Goal: Register for event/course

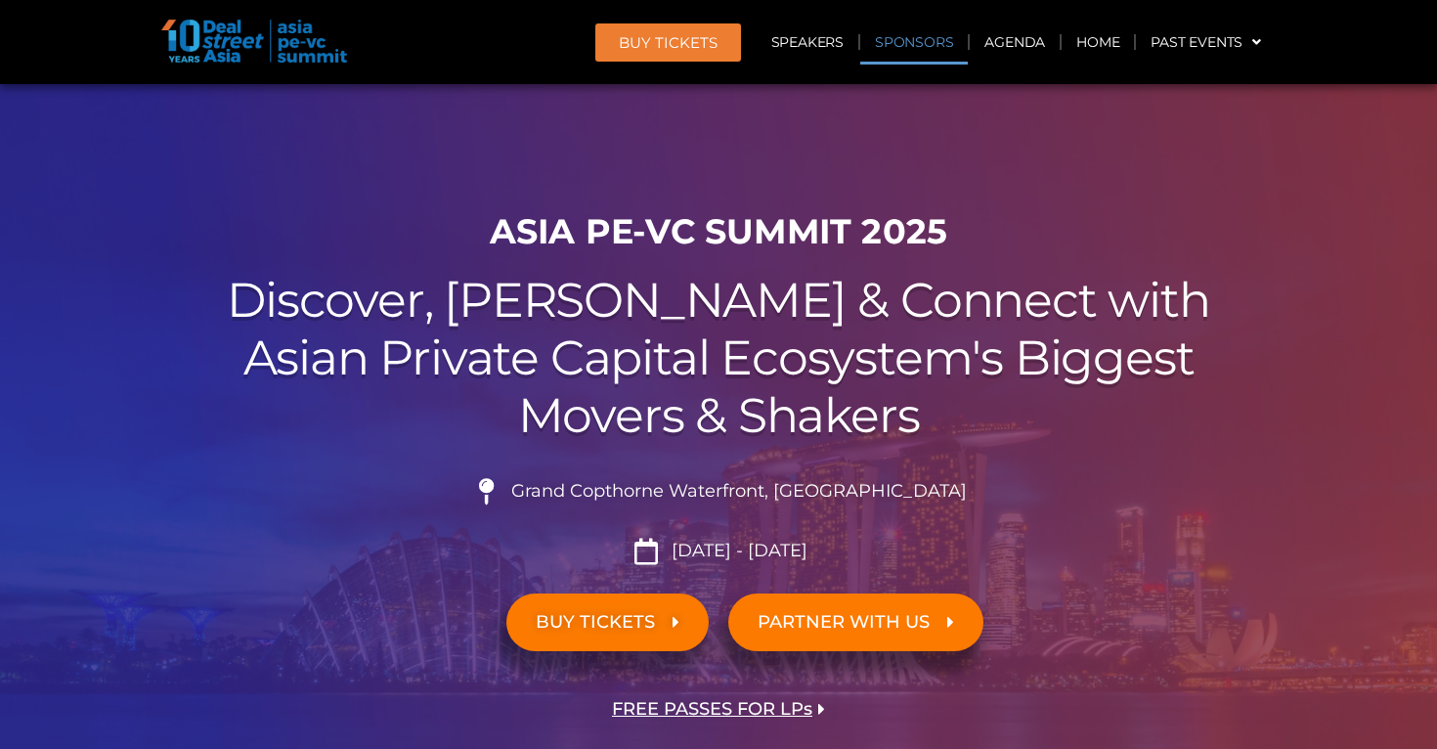
click at [930, 34] on link "Sponsors" at bounding box center [914, 42] width 108 height 45
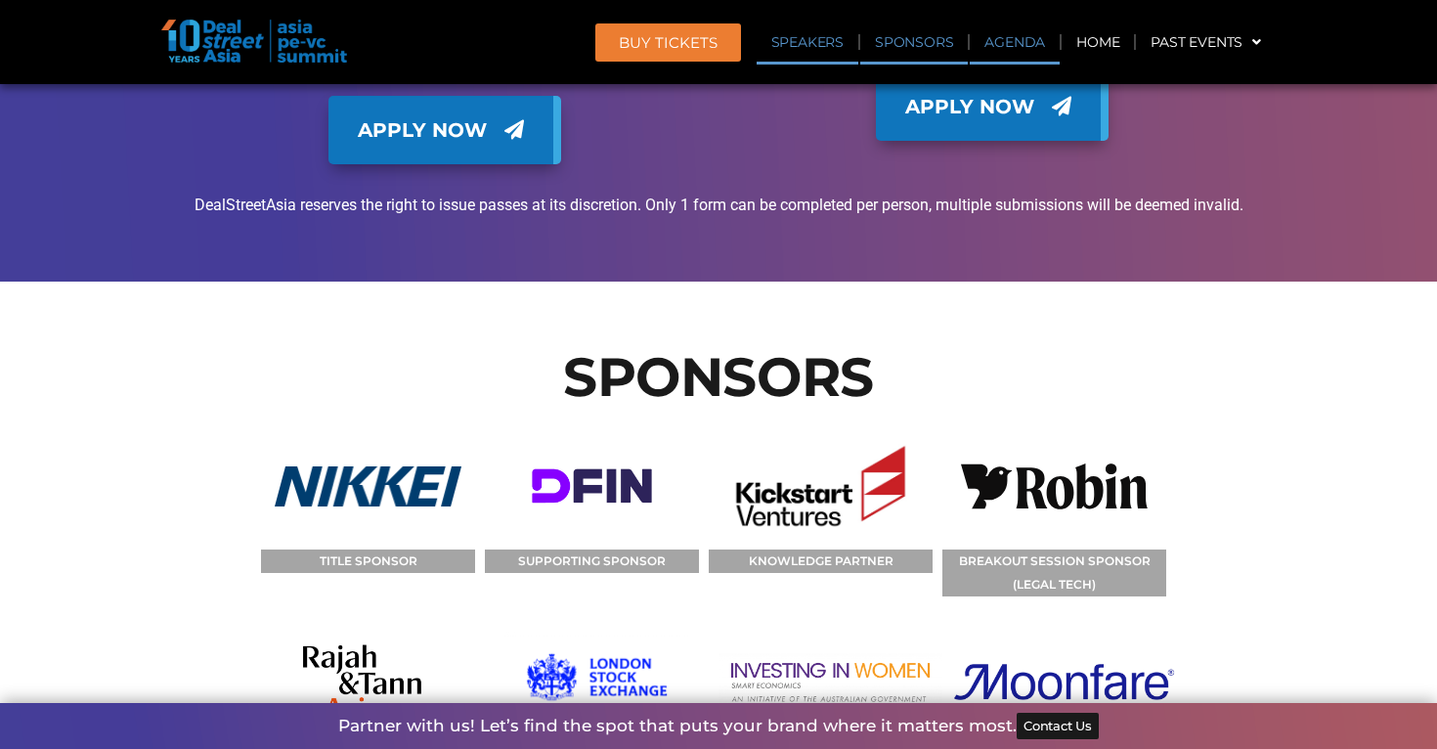
click at [996, 32] on link "Agenda" at bounding box center [1015, 42] width 90 height 45
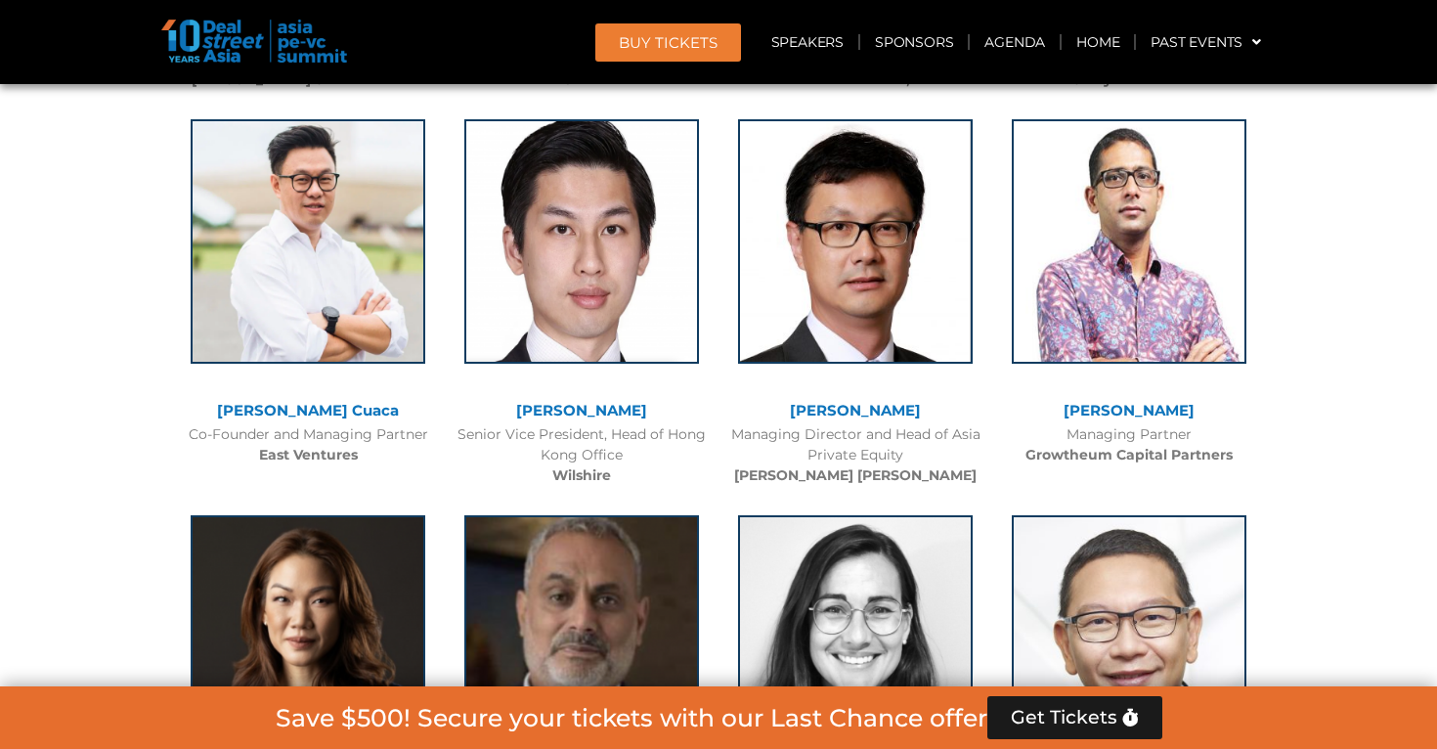
scroll to position [1021, 0]
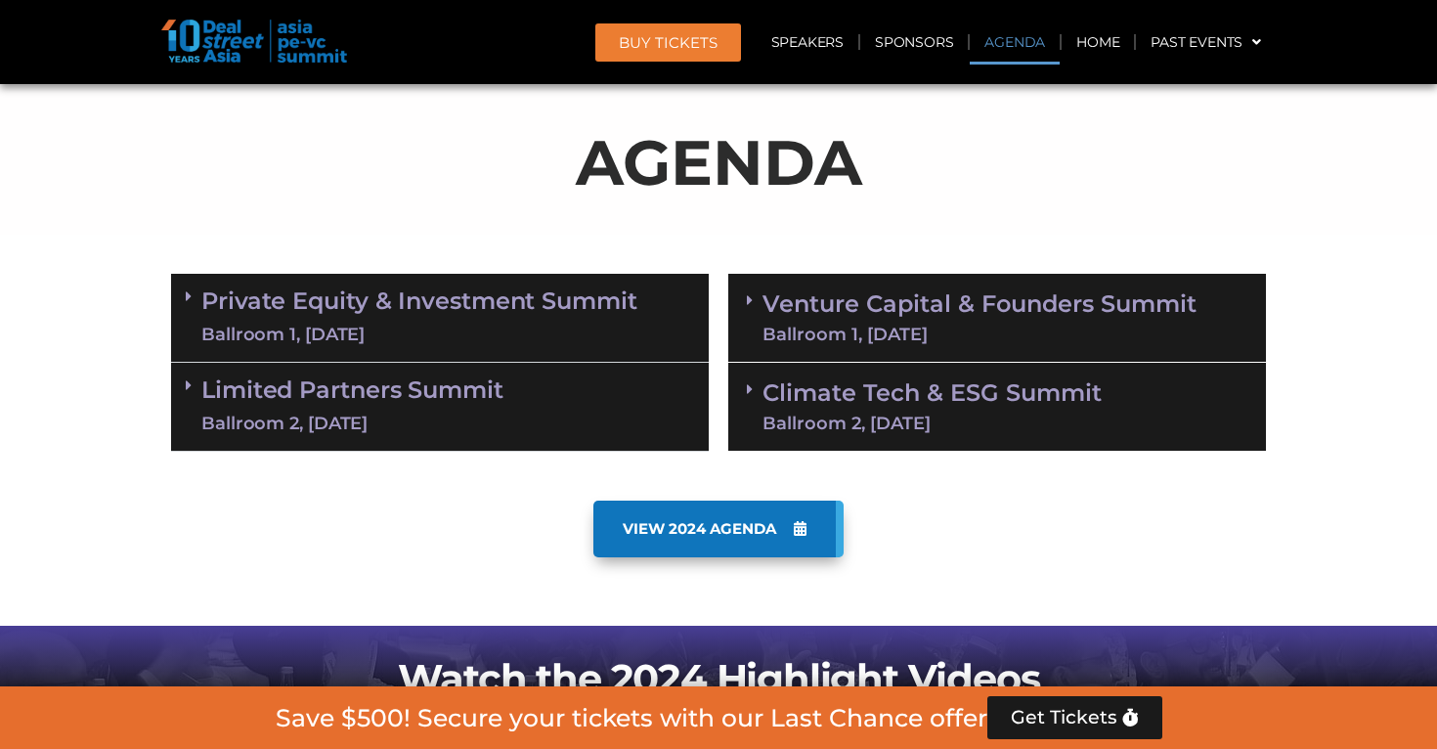
click at [489, 297] on link "Private Equity & Investment Summit Ballroom 1, [DATE]" at bounding box center [419, 317] width 436 height 59
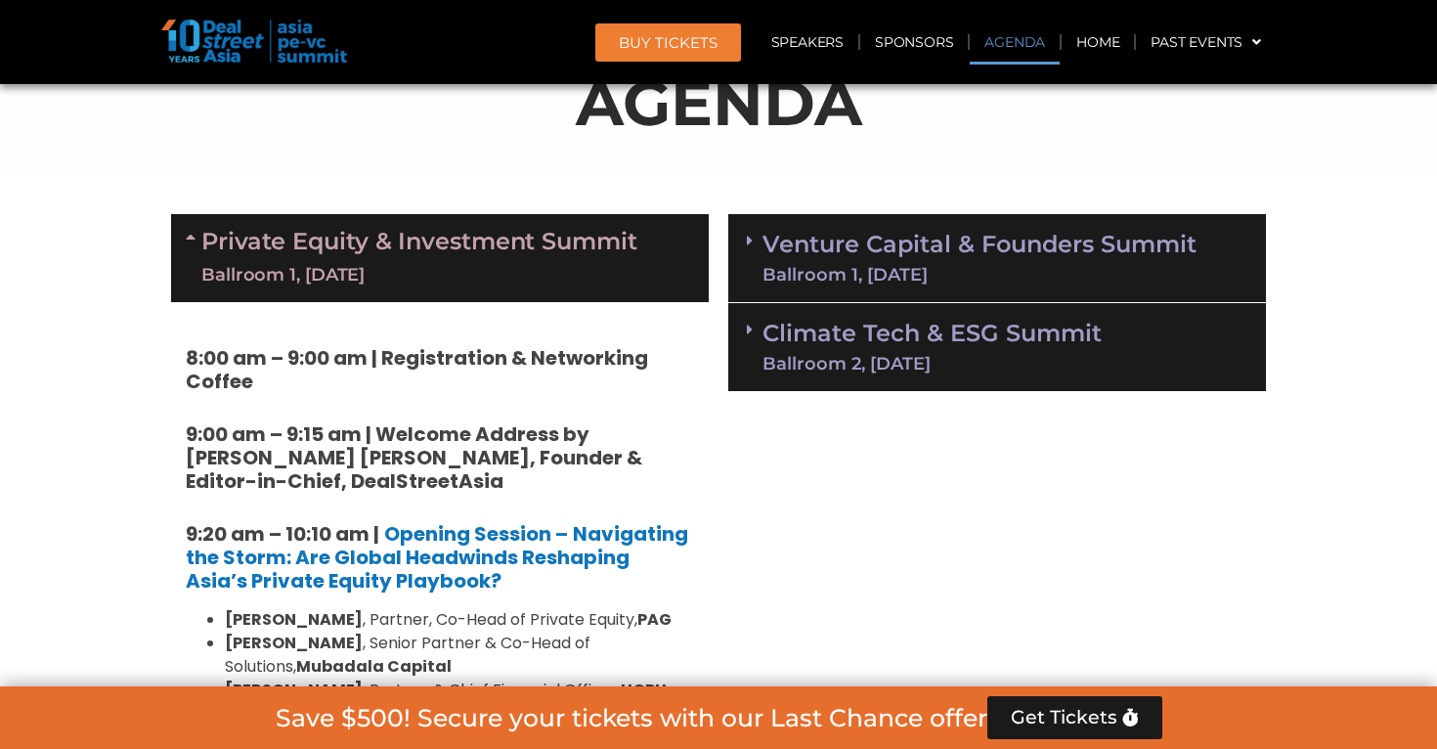
scroll to position [1084, 0]
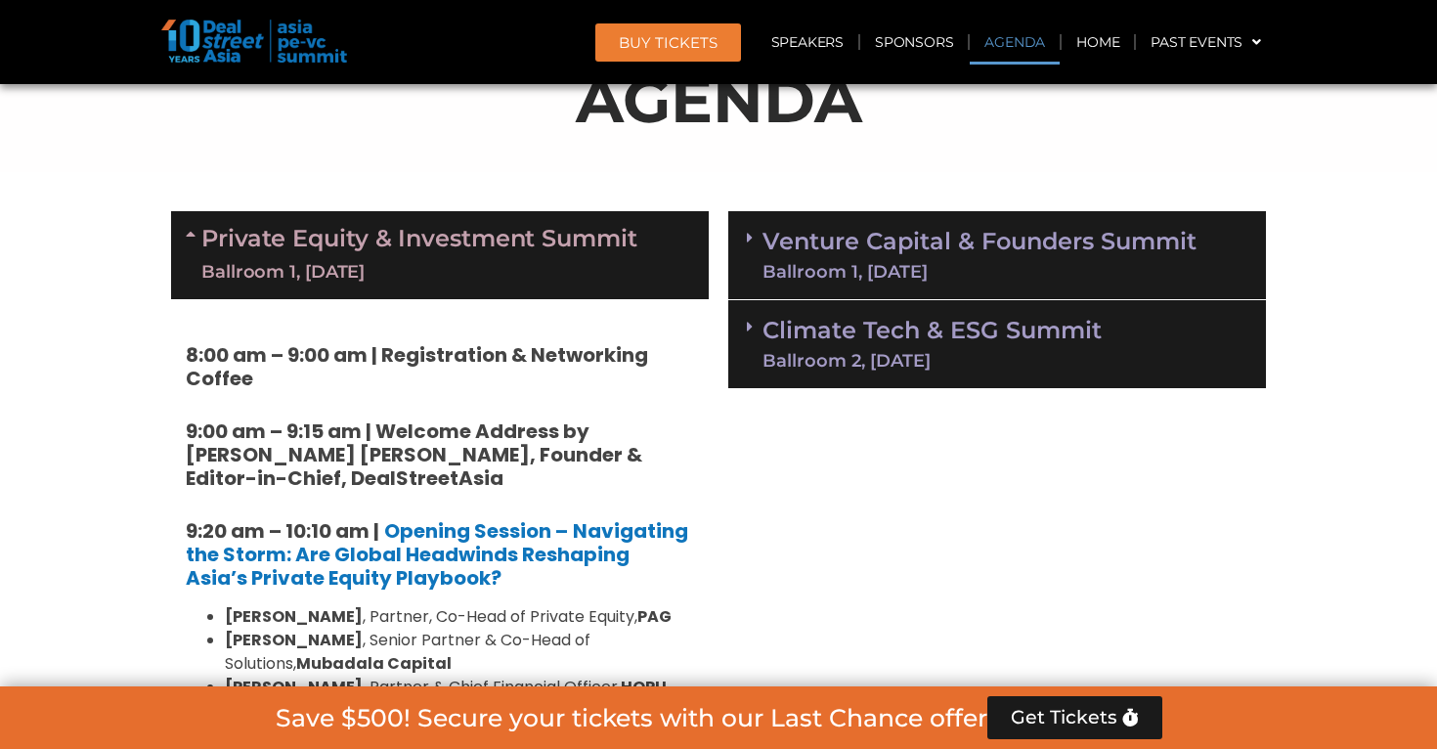
click at [488, 243] on link "Private Equity & Investment Summit Ballroom 1, [DATE]" at bounding box center [419, 255] width 436 height 59
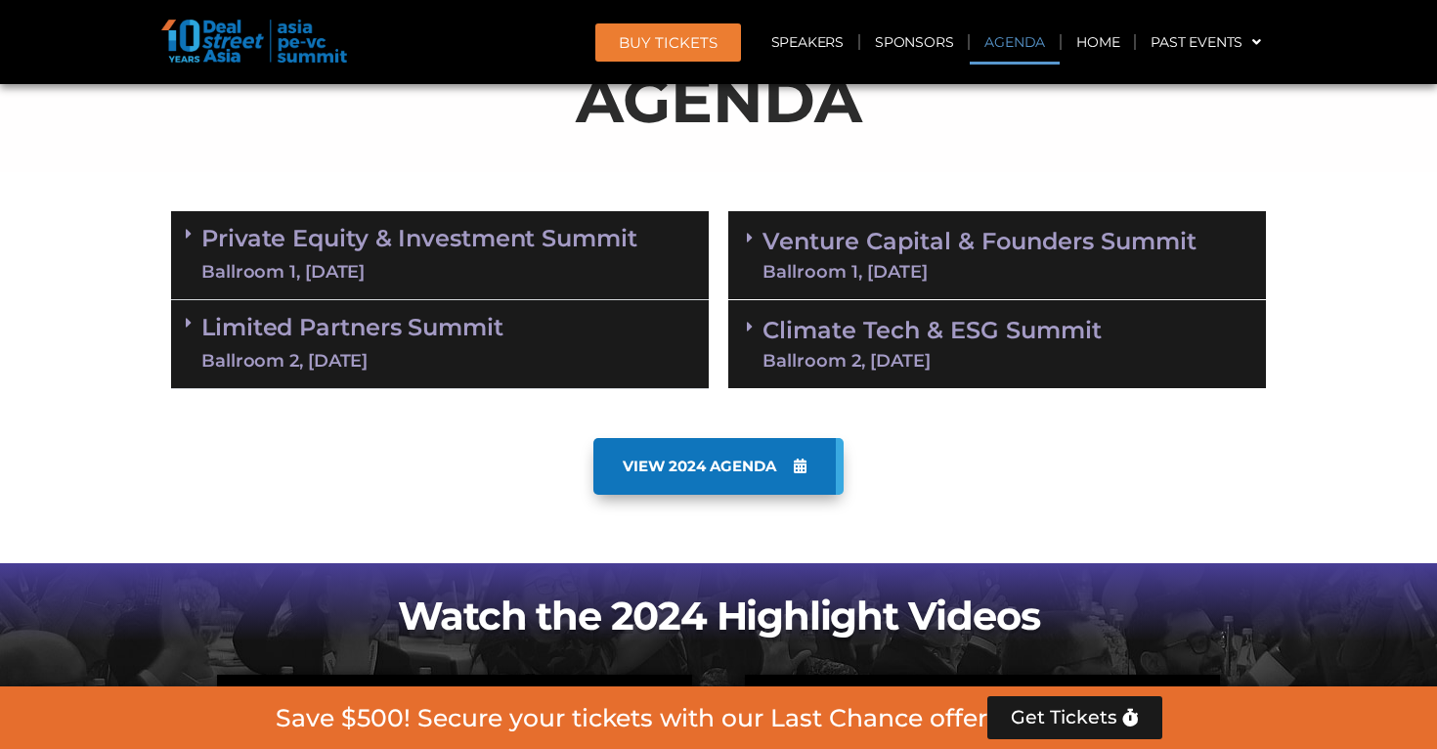
click at [471, 362] on div "Ballroom 2, [DATE]" at bounding box center [352, 361] width 302 height 24
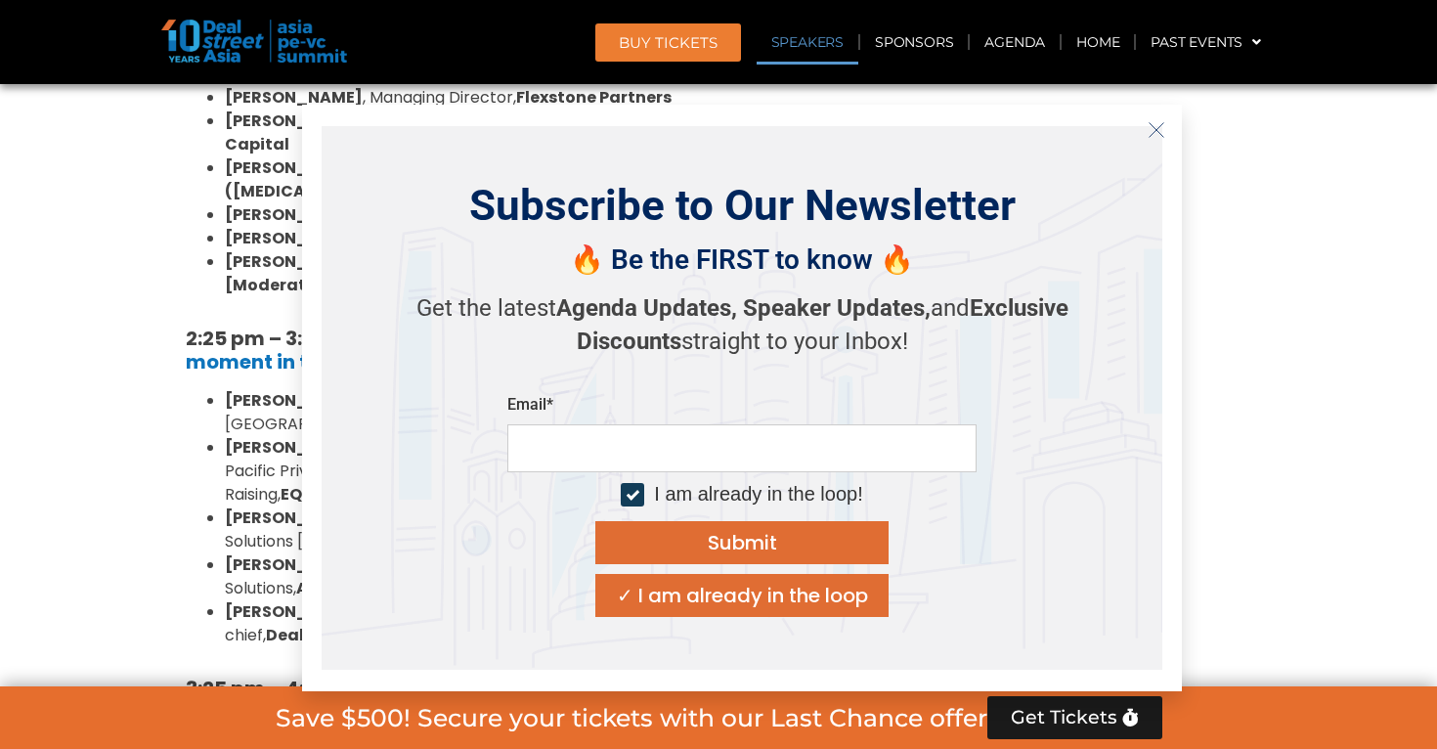
scroll to position [2236, 0]
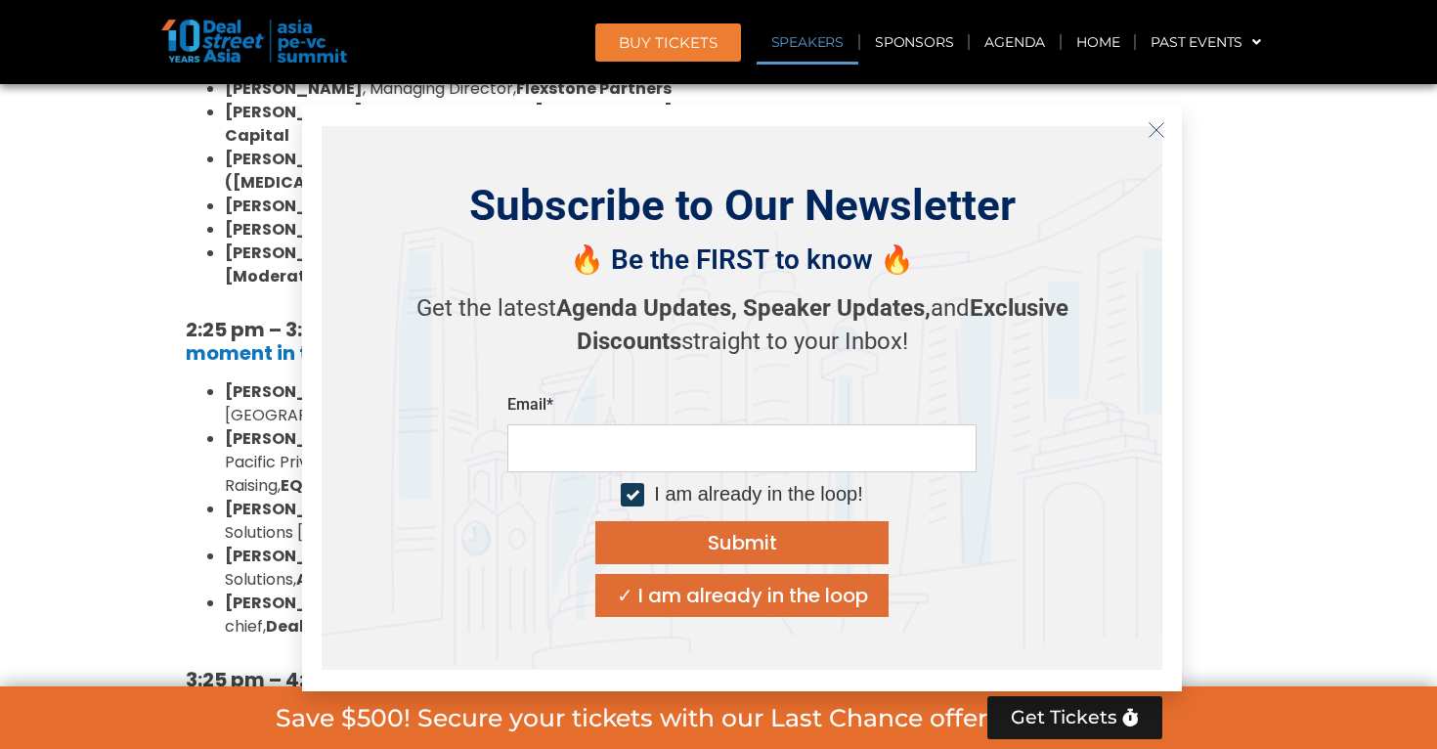
click at [1152, 129] on icon "Close" at bounding box center [1156, 130] width 18 height 18
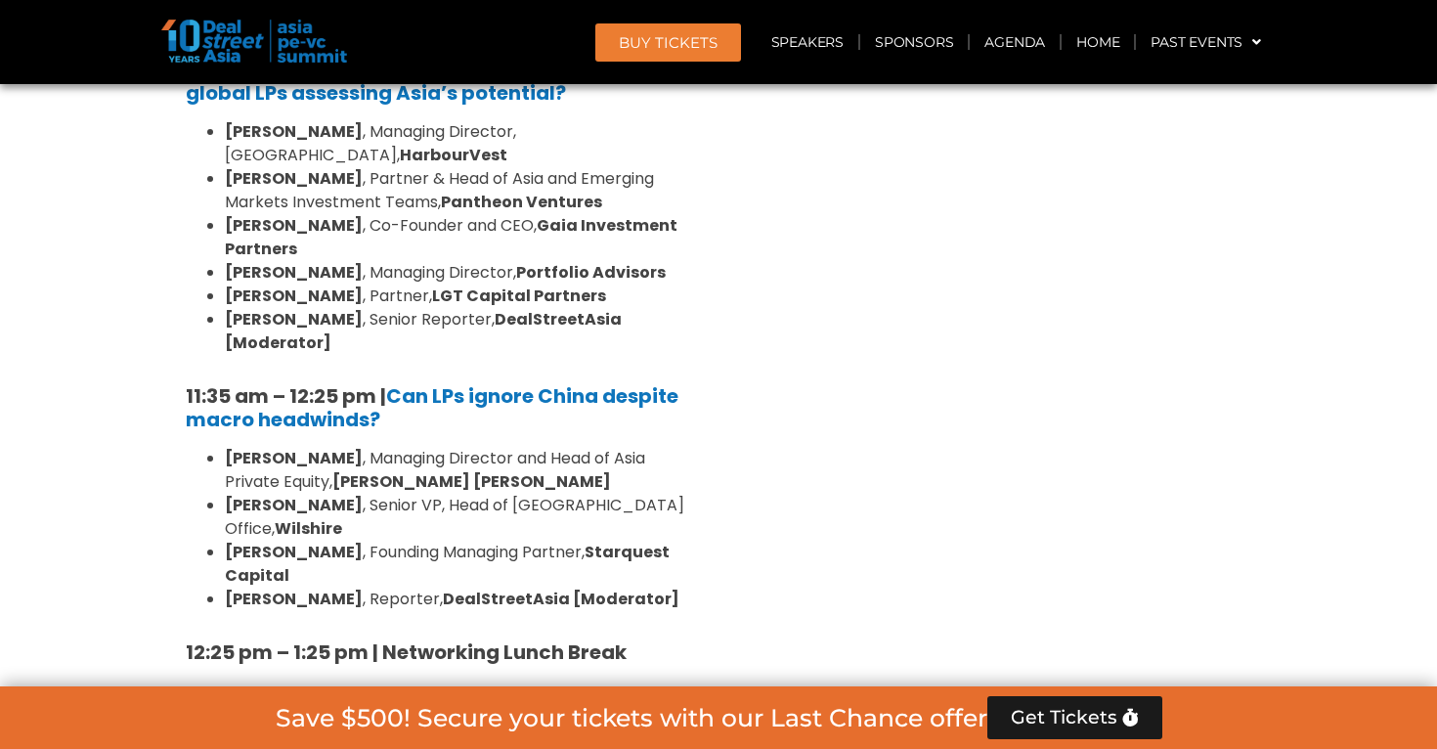
scroll to position [1562, 0]
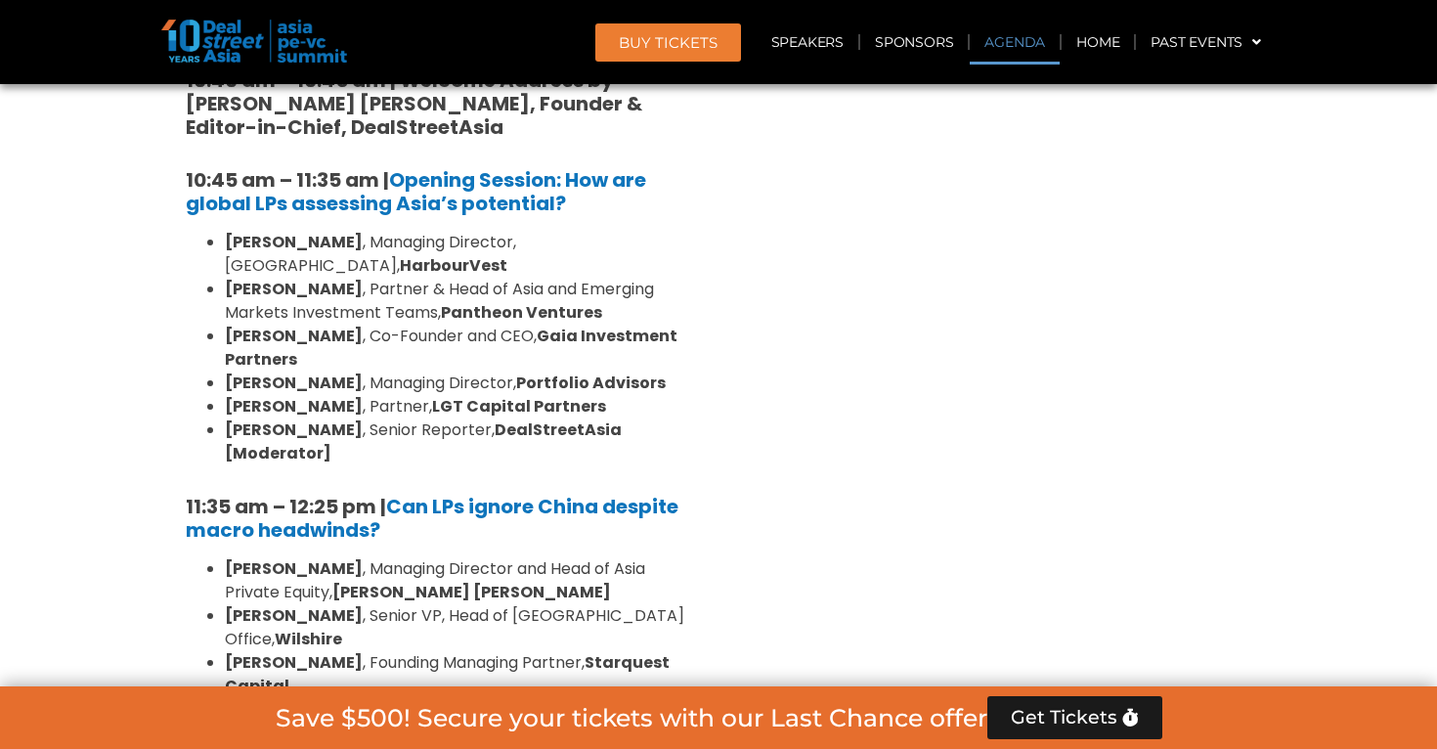
scroll to position [1114, 0]
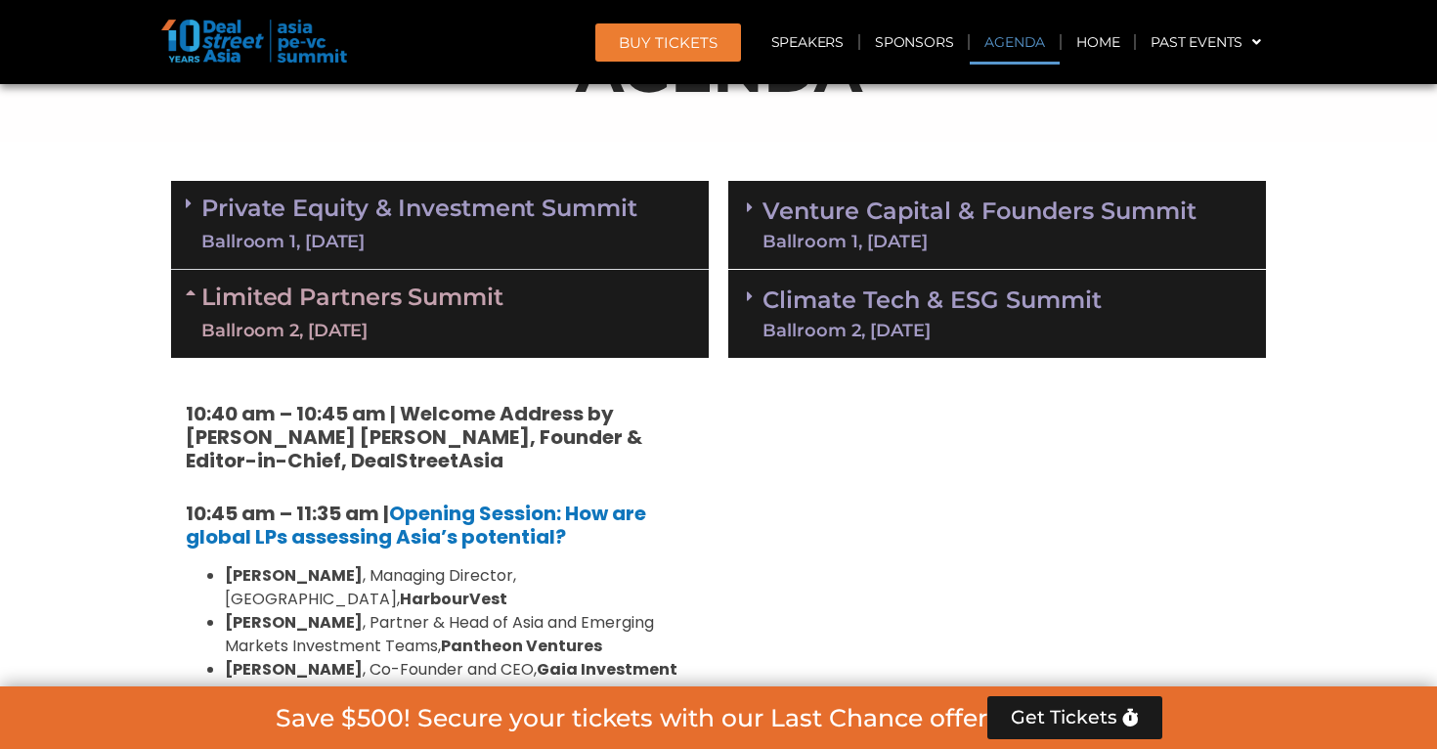
click at [563, 330] on div "Limited Partners [GEOGRAPHIC_DATA] 2, [DATE]" at bounding box center [440, 314] width 538 height 88
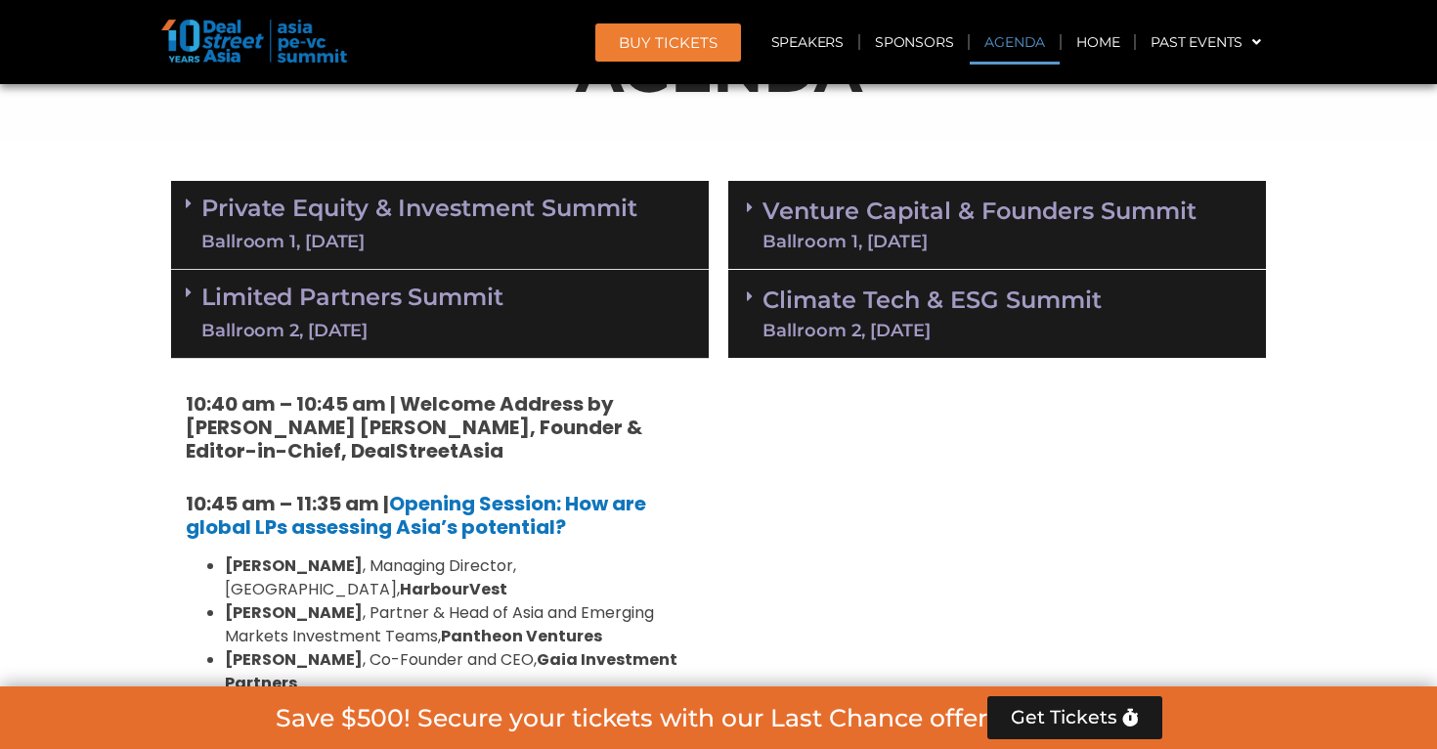
click at [577, 217] on link "Private Equity & Investment Summit Ballroom 1, [DATE]" at bounding box center [419, 224] width 436 height 59
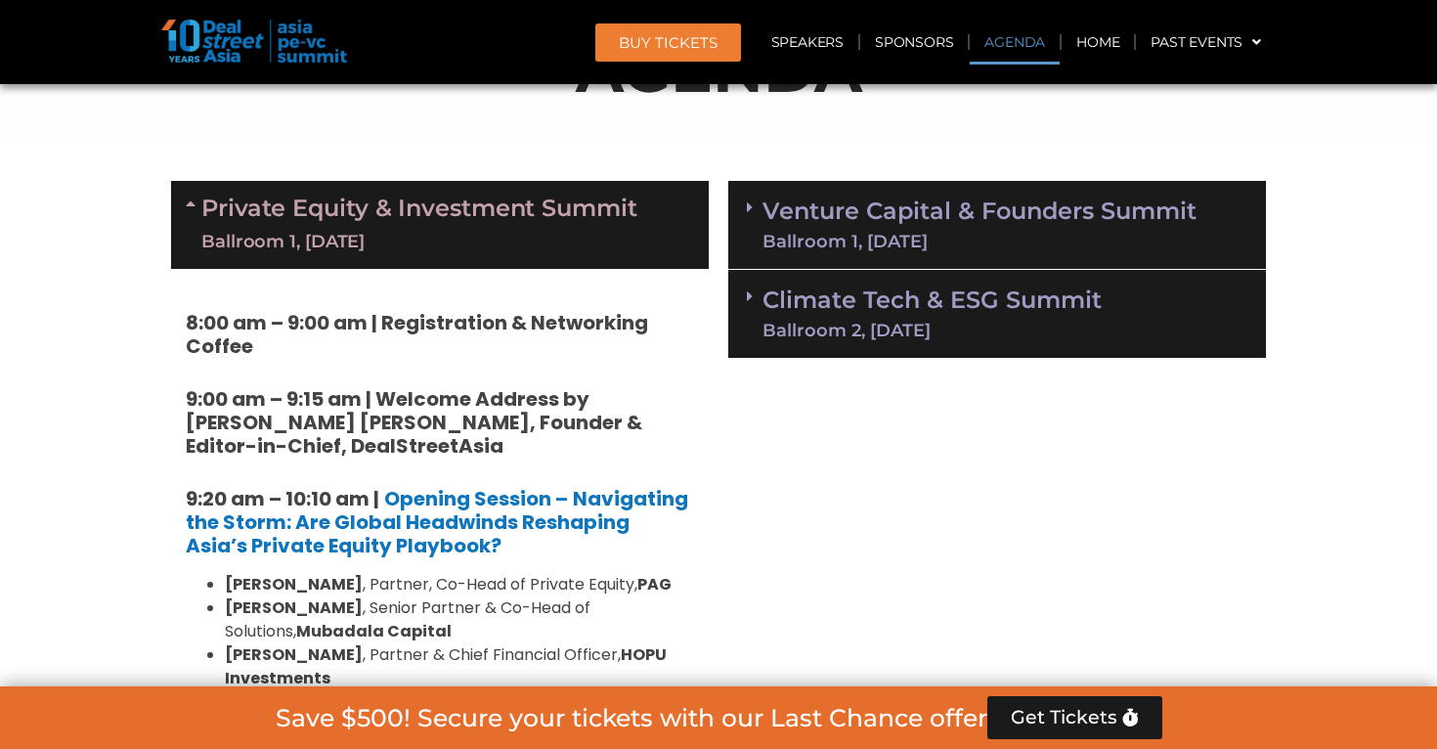
click at [577, 217] on link "Private Equity & Investment Summit Ballroom 1, [DATE]" at bounding box center [419, 224] width 436 height 59
